Goal: Information Seeking & Learning: Understand process/instructions

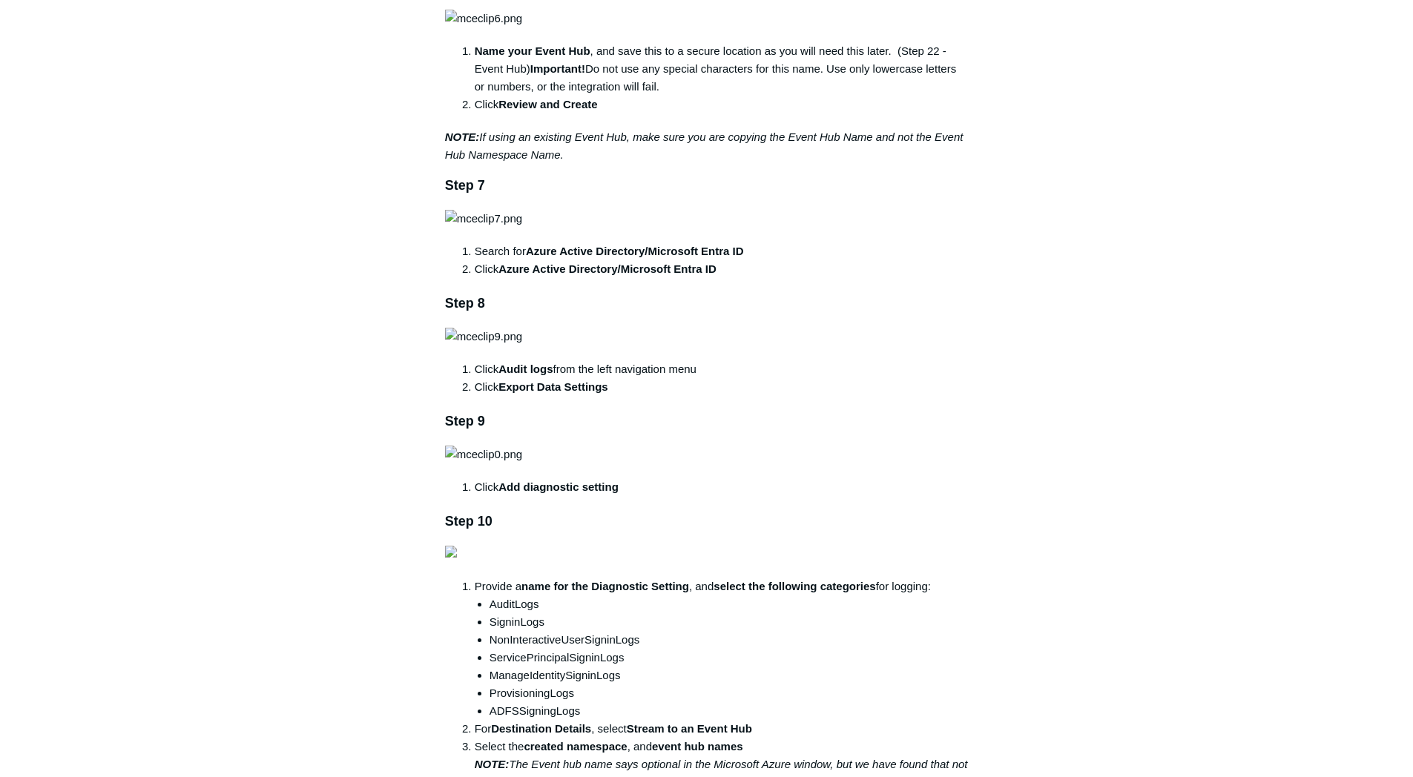
scroll to position [1477, 0]
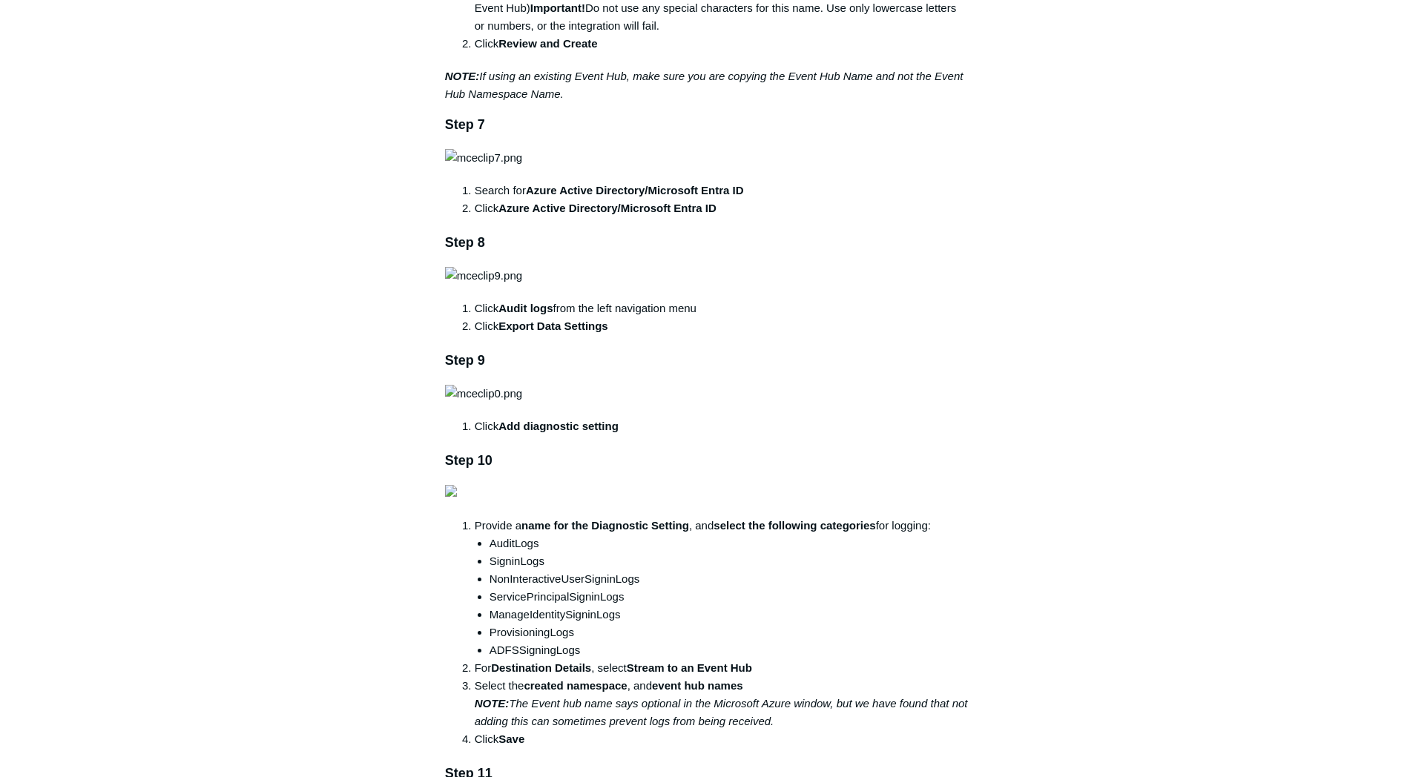
scroll to position [1504, 0]
